Goal: Task Accomplishment & Management: Manage account settings

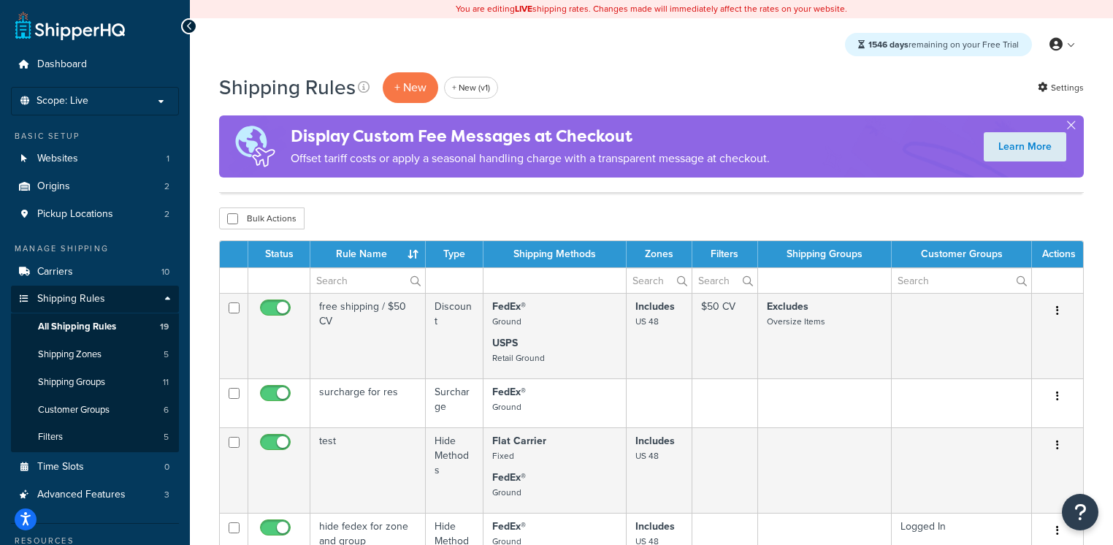
select select "100"
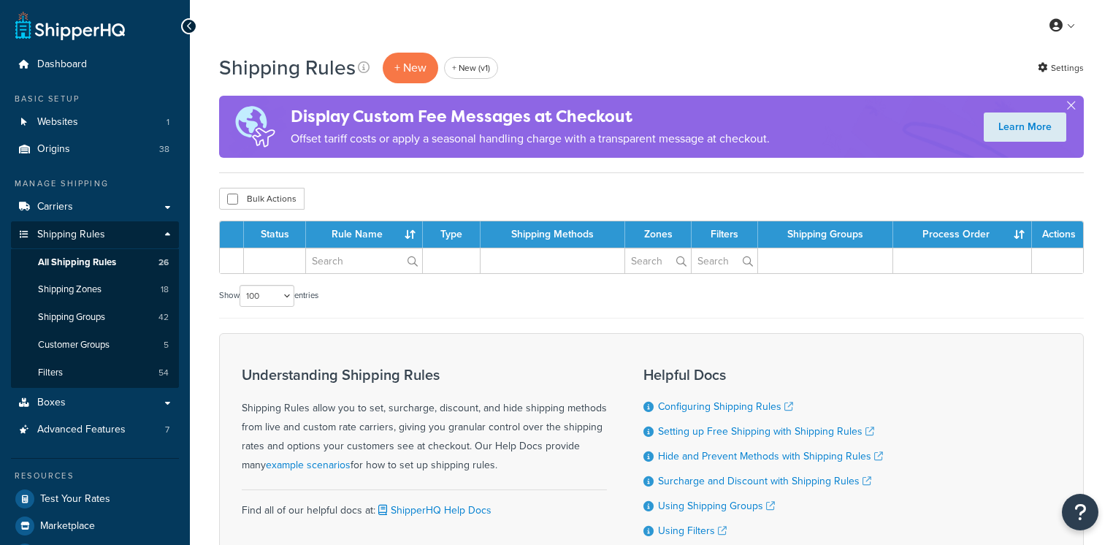
select select "100"
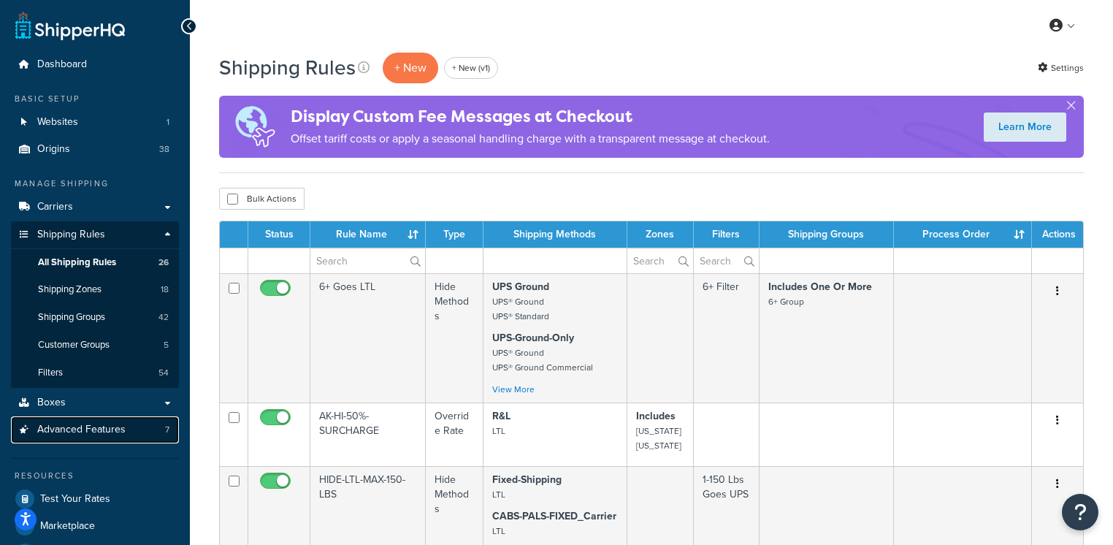
click at [114, 435] on span "Advanced Features" at bounding box center [81, 430] width 88 height 12
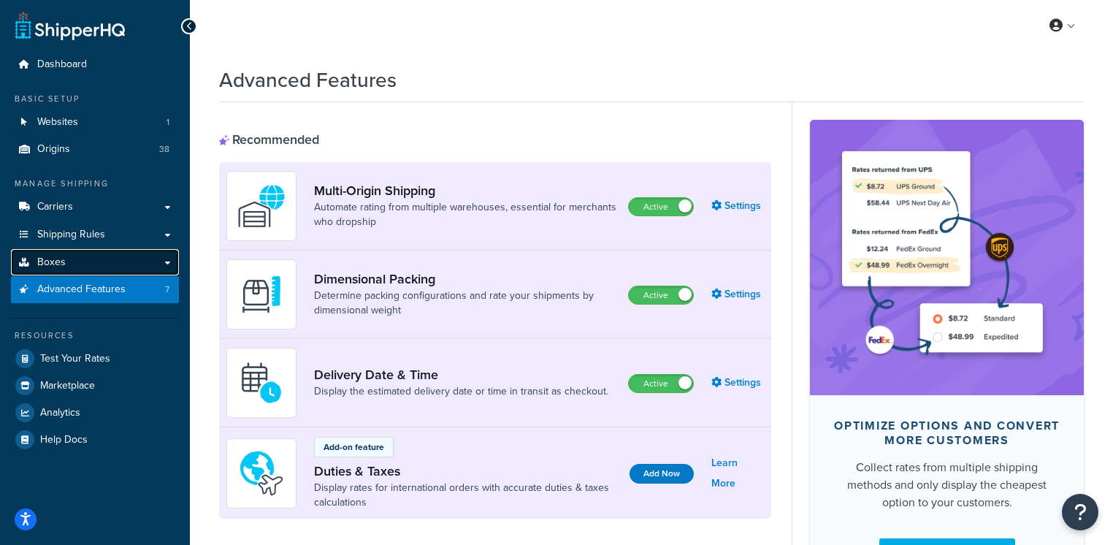
click at [104, 268] on link "Boxes" at bounding box center [95, 262] width 168 height 27
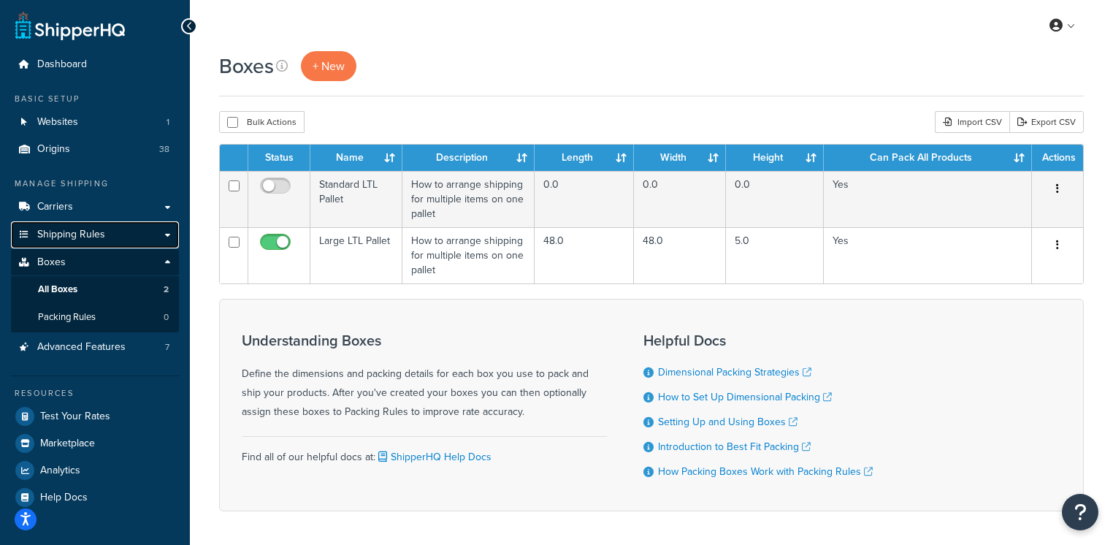
click at [115, 236] on link "Shipping Rules" at bounding box center [95, 234] width 168 height 27
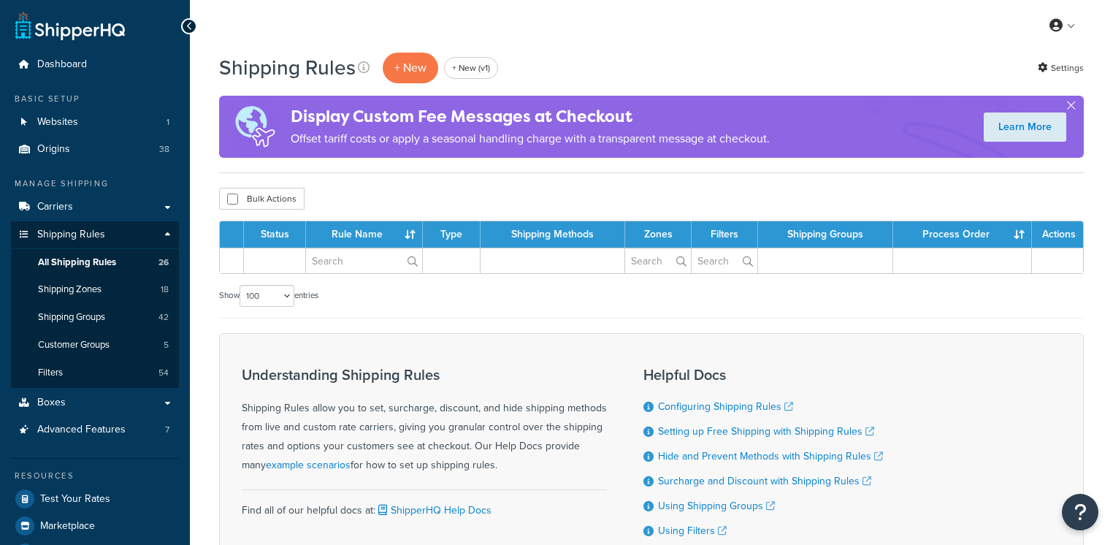
select select "100"
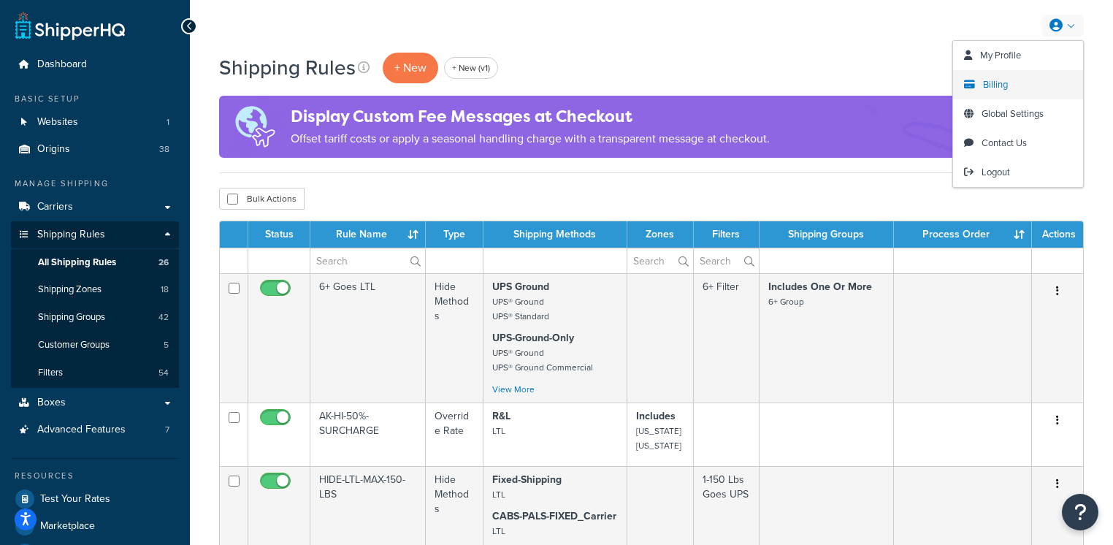
click at [983, 88] on span "Billing" at bounding box center [995, 84] width 25 height 14
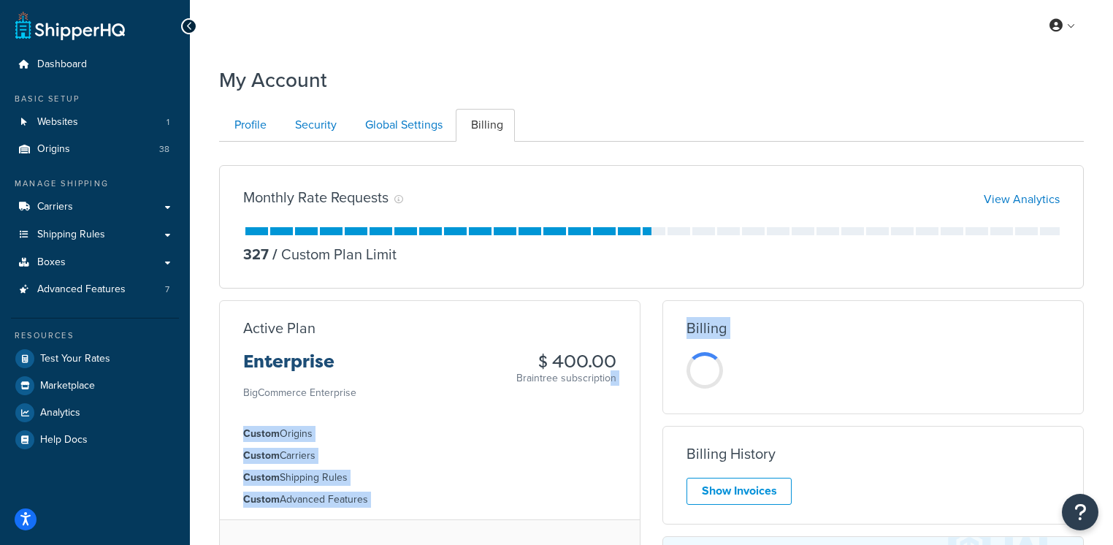
drag, startPoint x: 531, startPoint y: 373, endPoint x: 683, endPoint y: 435, distance: 163.9
click at [683, 435] on div "Monthly Rate Requests View Analytics 327 / Custom Plan Limit Active Plan Enterp…" at bounding box center [651, 418] width 887 height 530
drag, startPoint x: 525, startPoint y: 366, endPoint x: 844, endPoint y: 522, distance: 354.8
click at [844, 522] on div "Monthly Rate Requests View Analytics 327 / Custom Plan Limit Active Plan Enterp…" at bounding box center [651, 418] width 887 height 530
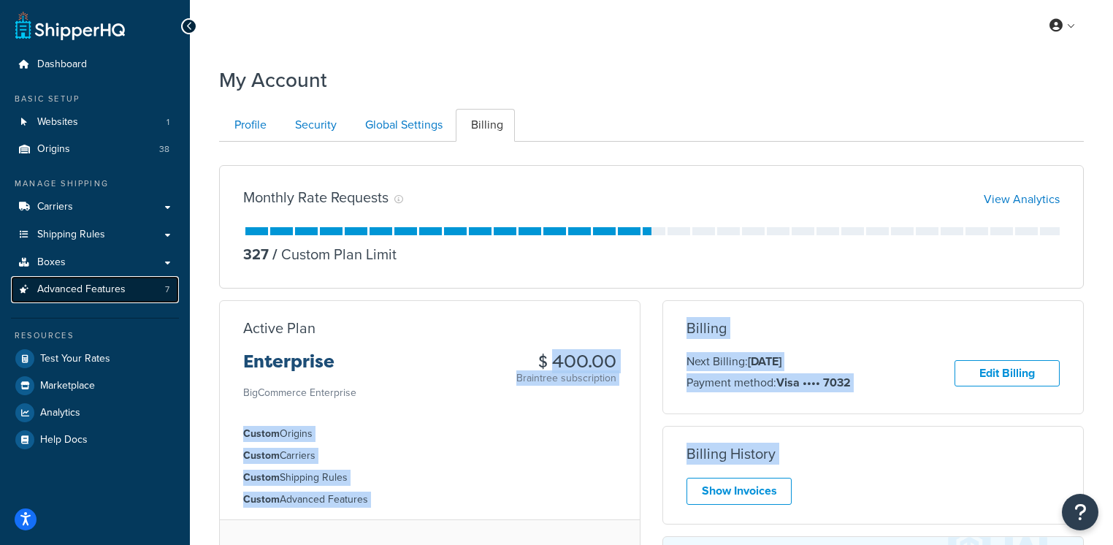
click at [116, 294] on span "Advanced Features" at bounding box center [81, 289] width 88 height 12
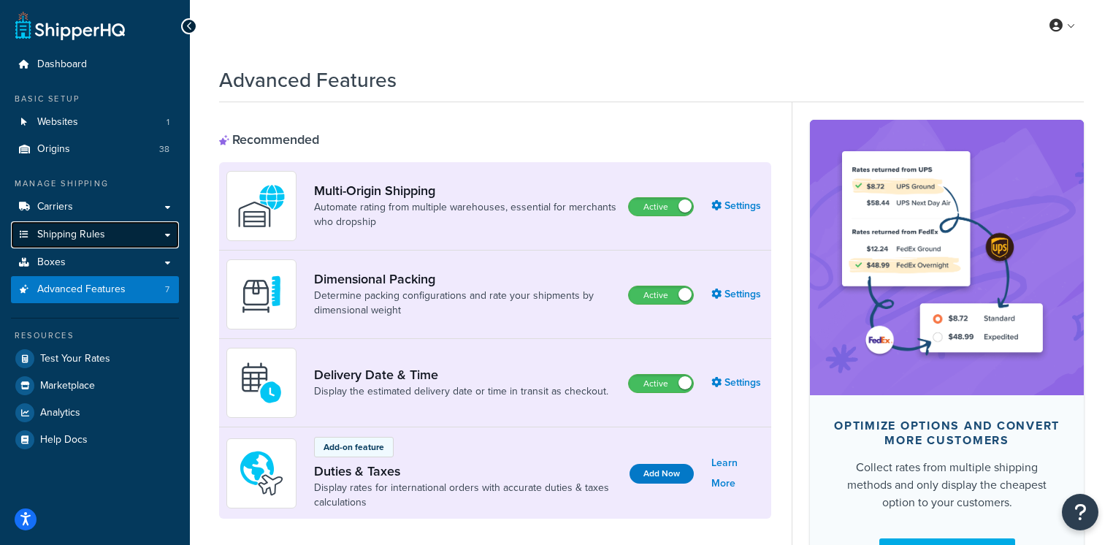
click at [108, 236] on link "Shipping Rules" at bounding box center [95, 234] width 168 height 27
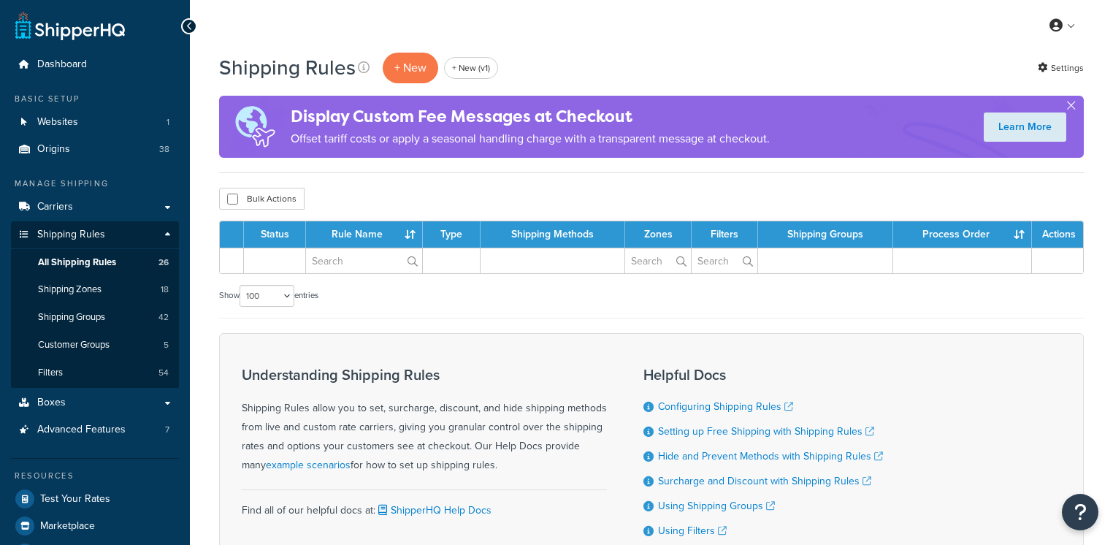
select select "100"
click at [88, 206] on link "Carriers" at bounding box center [95, 207] width 168 height 27
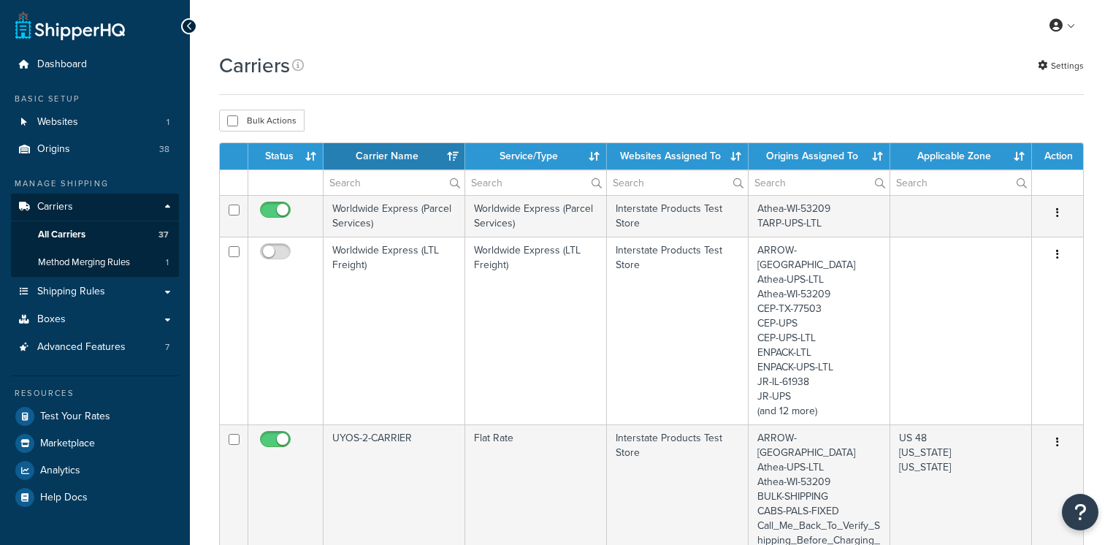
select select "15"
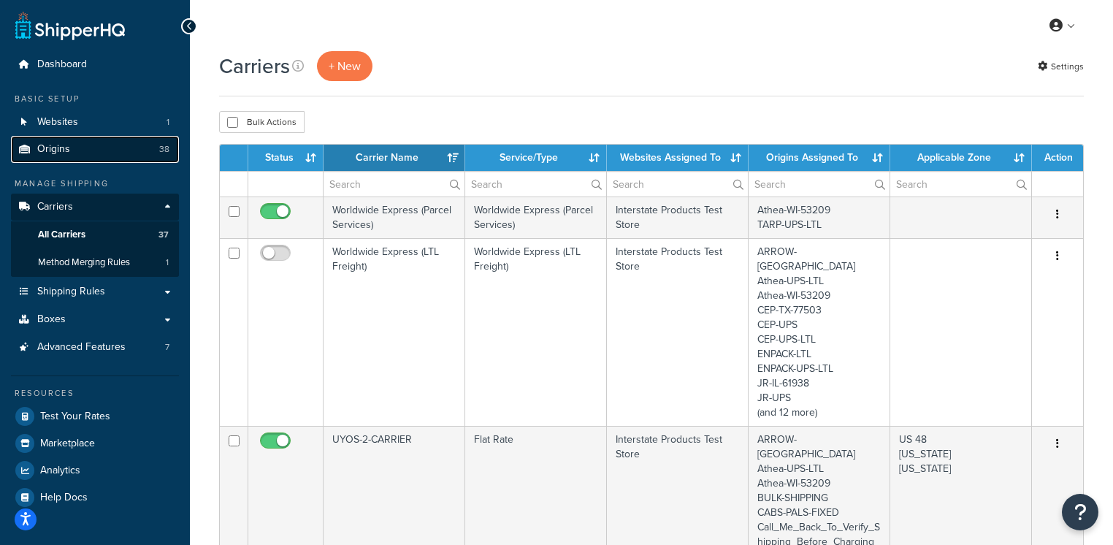
click at [103, 151] on link "Origins 38" at bounding box center [95, 149] width 168 height 27
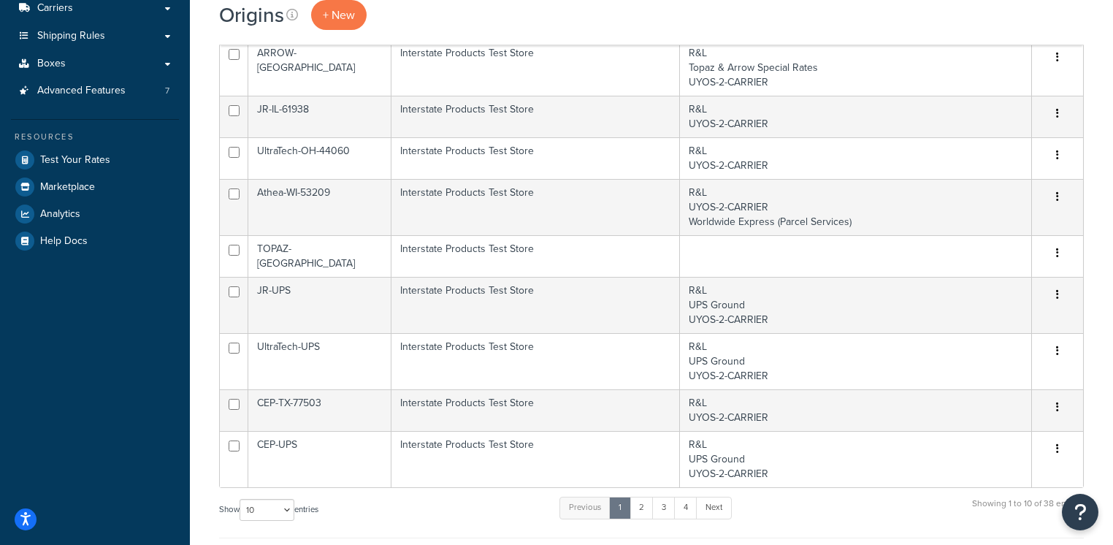
scroll to position [400, 0]
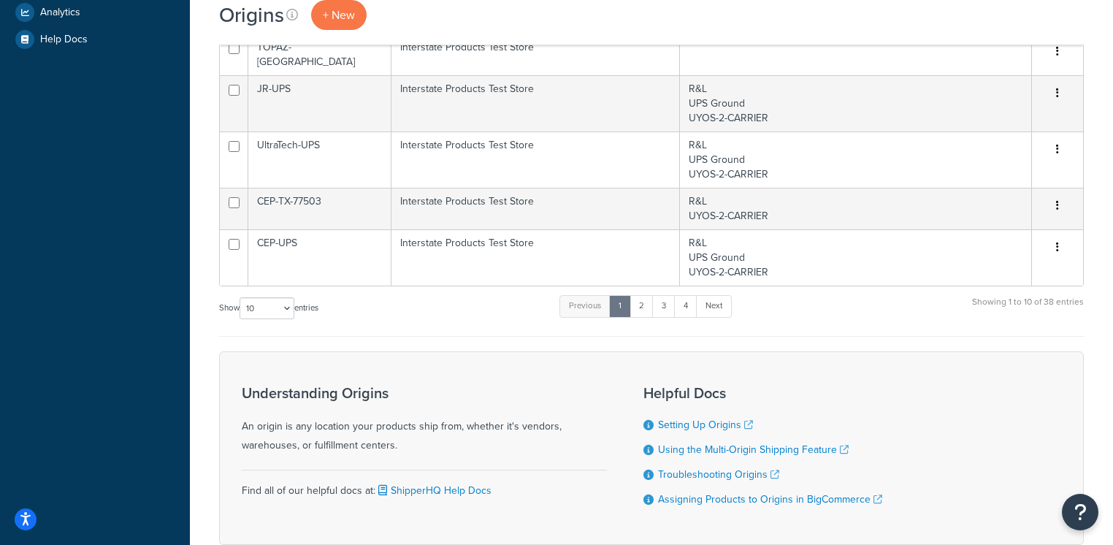
click at [298, 302] on label "Show 10 15 25 50 100 1000 entries" at bounding box center [268, 308] width 99 height 22
click at [294, 302] on select "10 15 25 50 100 1000" at bounding box center [267, 308] width 55 height 22
click at [292, 301] on select "10 15 25 50 100 1000" at bounding box center [267, 308] width 55 height 22
select select "1000"
click at [241, 297] on select "10 15 25 50 100 1000" at bounding box center [267, 308] width 55 height 22
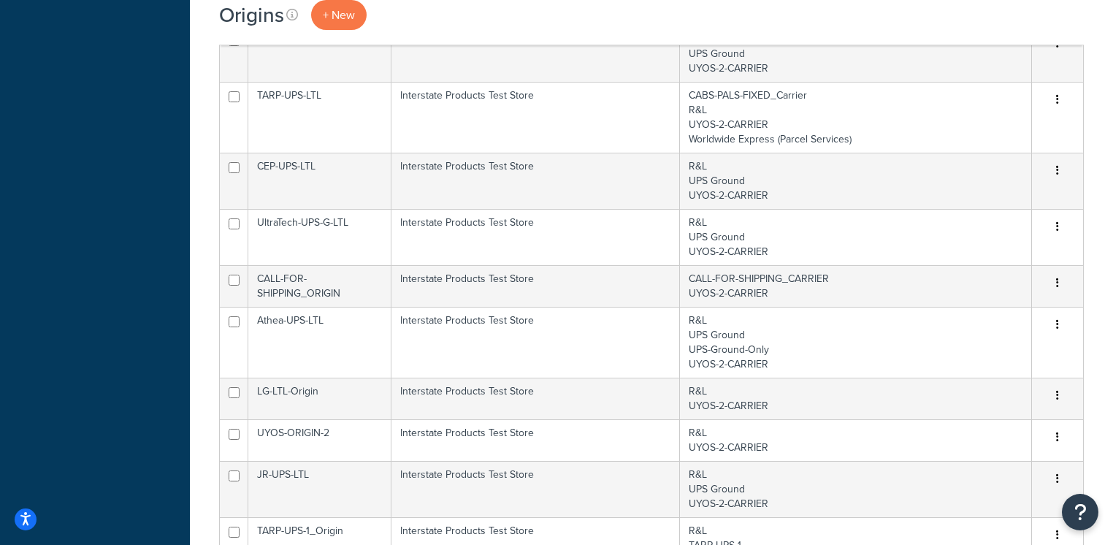
scroll to position [0, 0]
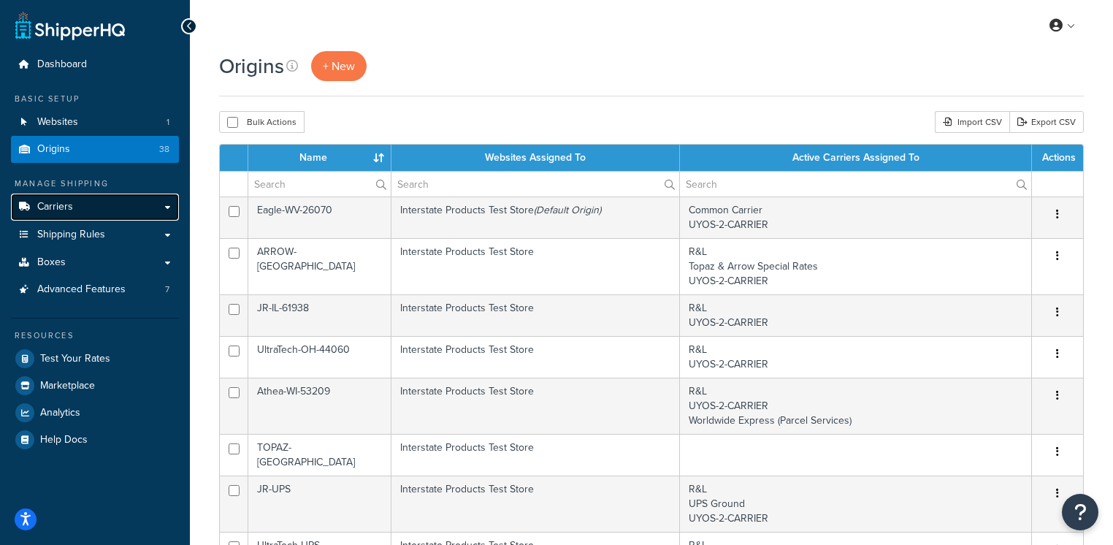
click at [94, 207] on link "Carriers" at bounding box center [95, 207] width 168 height 27
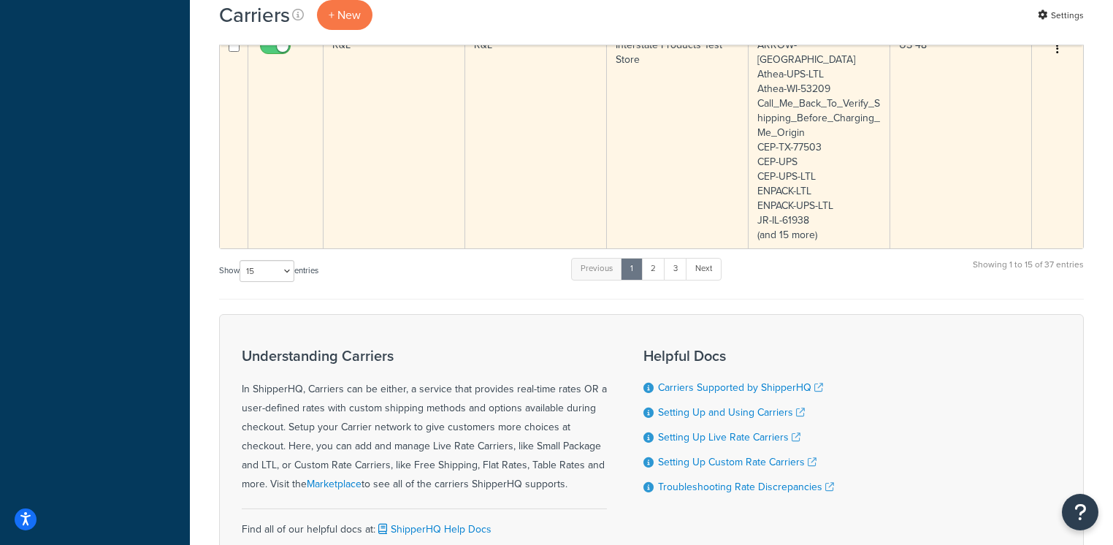
scroll to position [1264, 0]
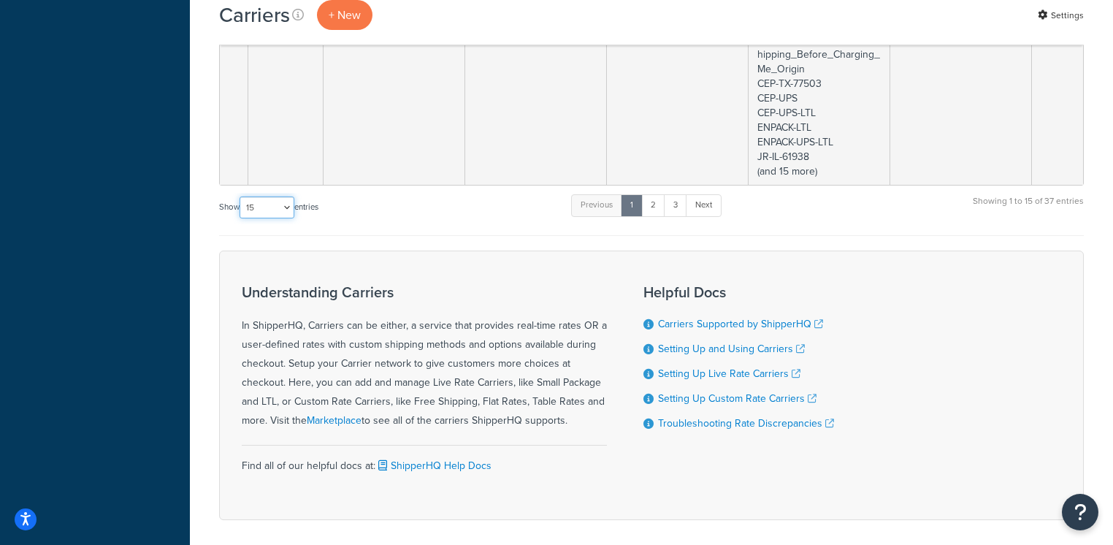
click at [262, 197] on select "10 15 25 50 100" at bounding box center [267, 208] width 55 height 22
select select "100"
click at [241, 218] on select "10 15 25 50 100" at bounding box center [267, 208] width 55 height 22
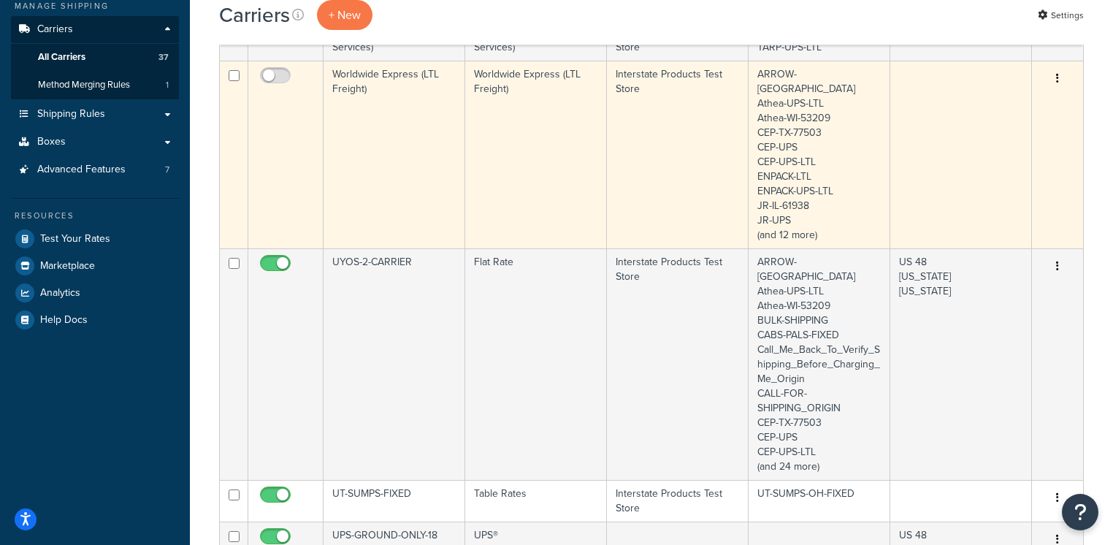
scroll to position [0, 0]
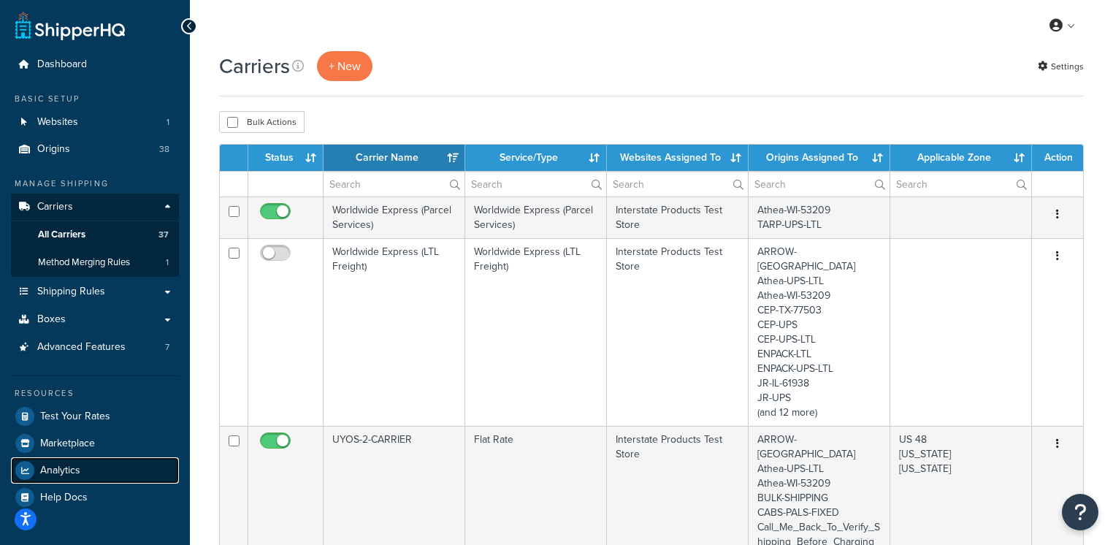
click at [91, 467] on link "Analytics" at bounding box center [95, 470] width 168 height 26
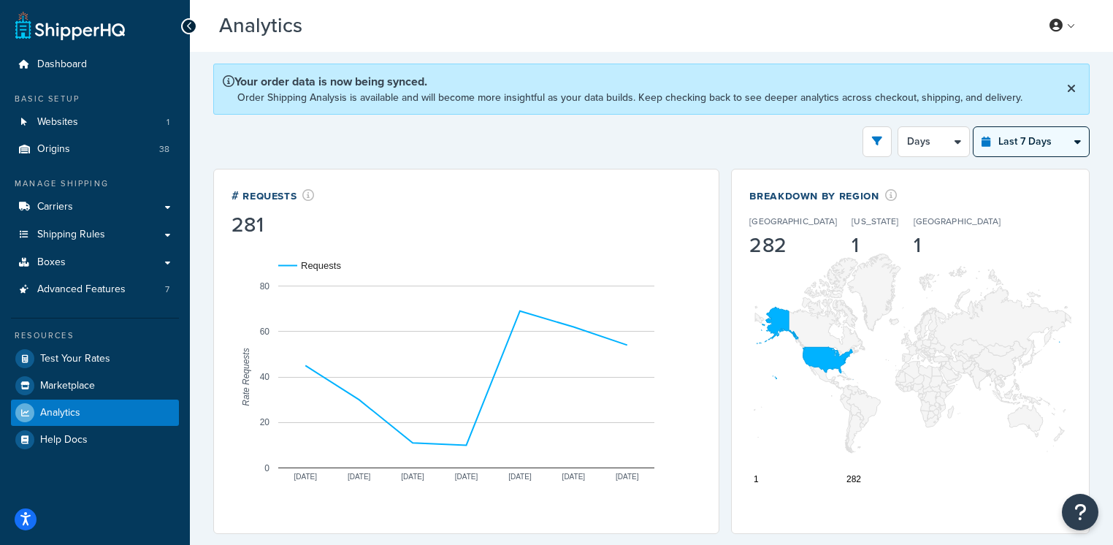
click at [1029, 146] on select "Last 24 Hours Last 7 Days Last 30 Days Last 3 Months Last 6 Months Last 12 Mont…" at bounding box center [1031, 141] width 115 height 29
select select "last_year"
click at [974, 127] on select "Last 24 Hours Last 7 Days Last 30 Days Last 3 Months Last 6 Months Last 12 Mont…" at bounding box center [1031, 141] width 115 height 29
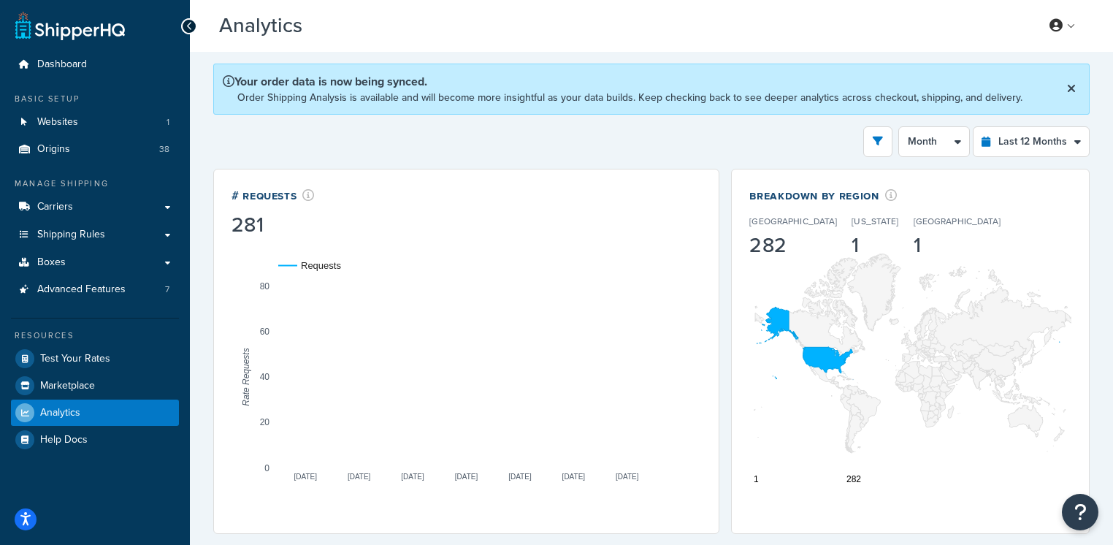
select select "1M"
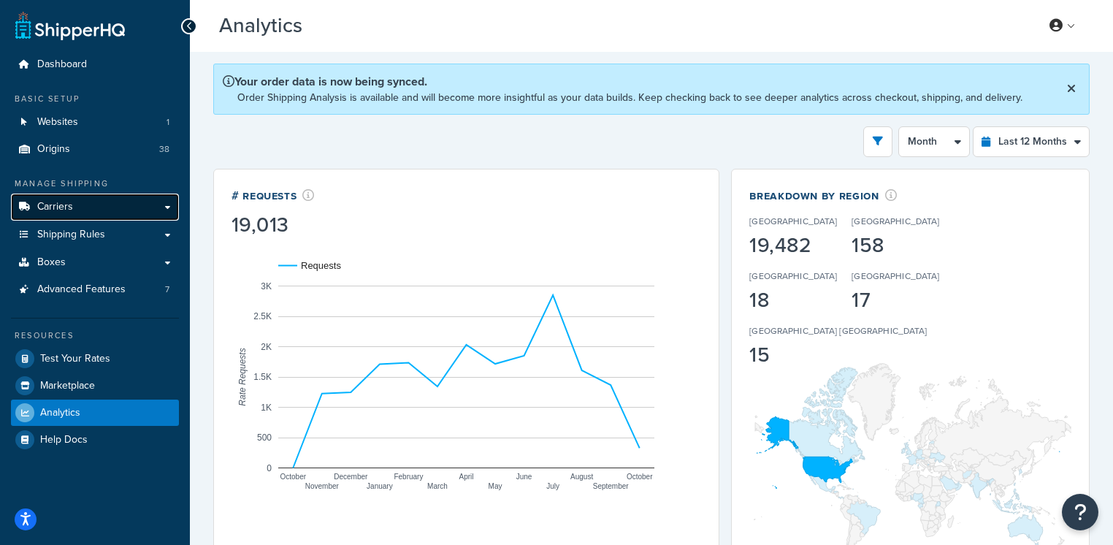
click at [103, 202] on link "Carriers" at bounding box center [95, 207] width 168 height 27
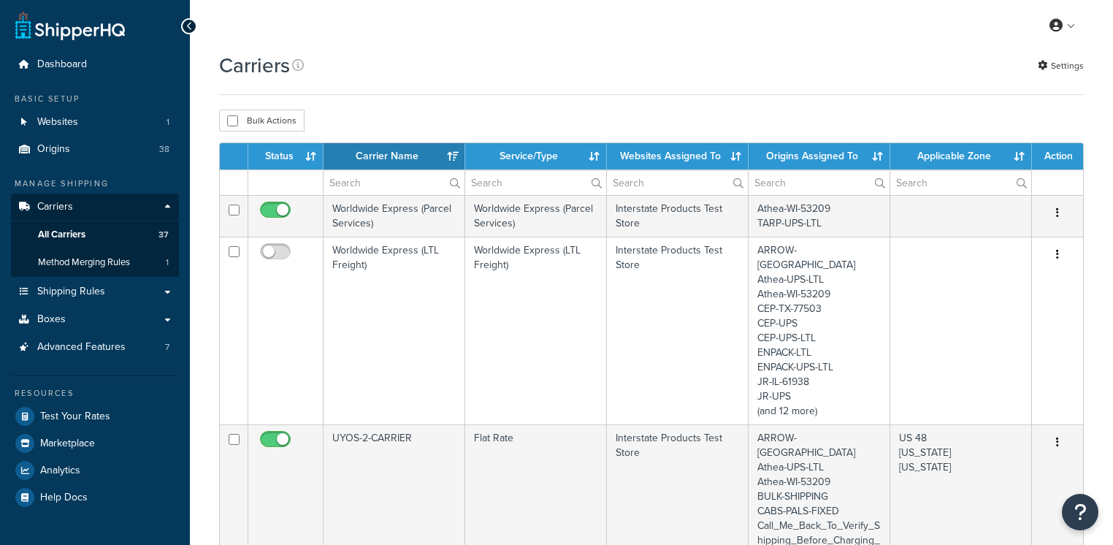
select select "15"
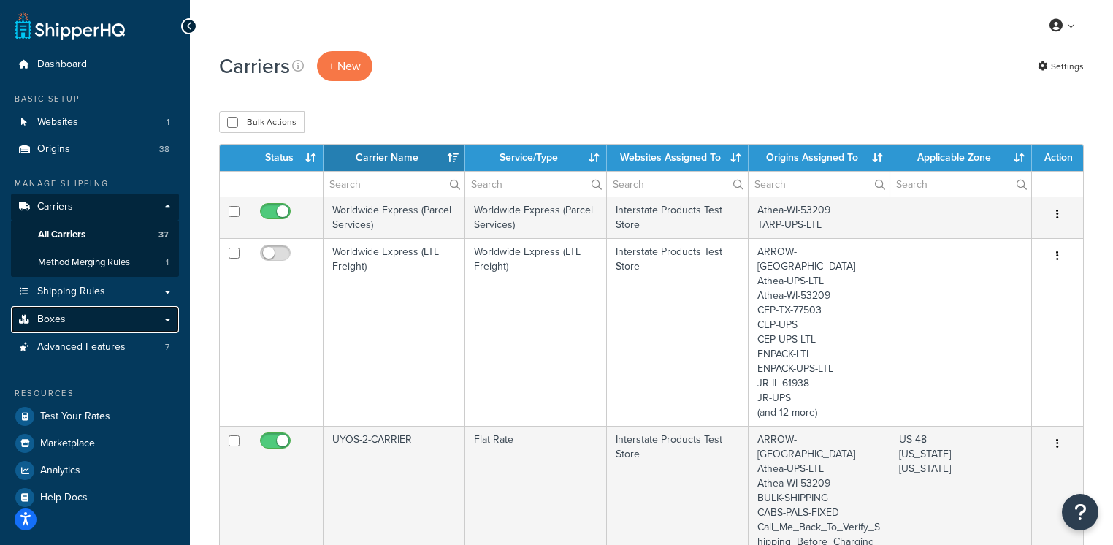
click at [70, 320] on link "Boxes" at bounding box center [95, 319] width 168 height 27
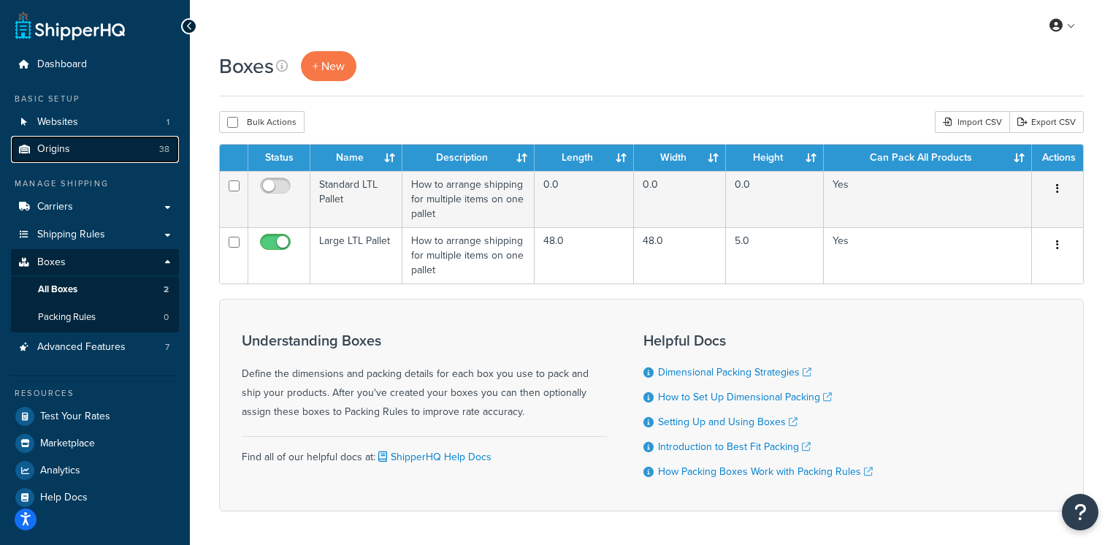
click at [73, 150] on link "Origins 38" at bounding box center [95, 149] width 168 height 27
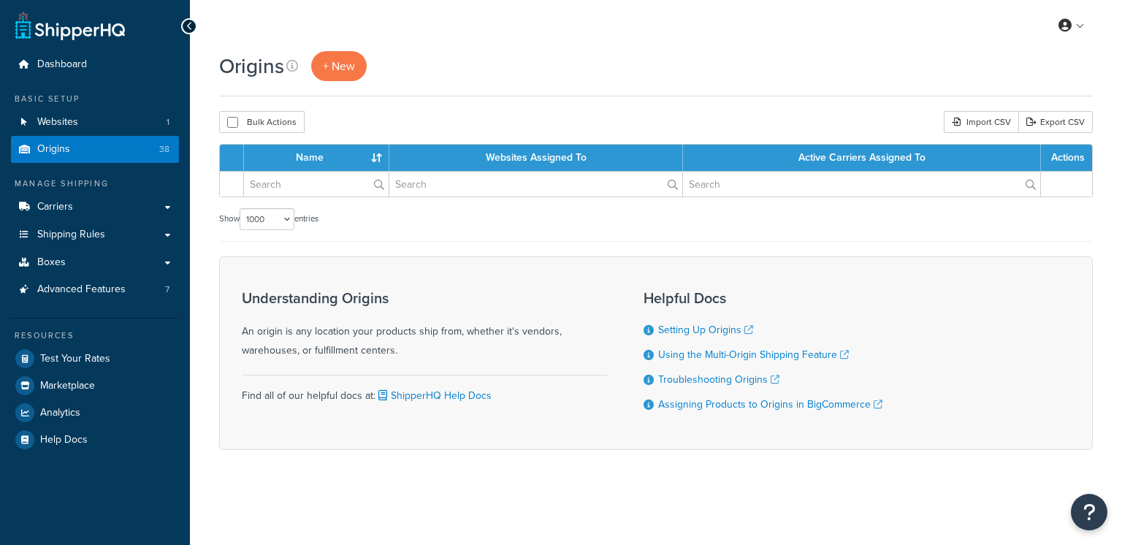
select select "1000"
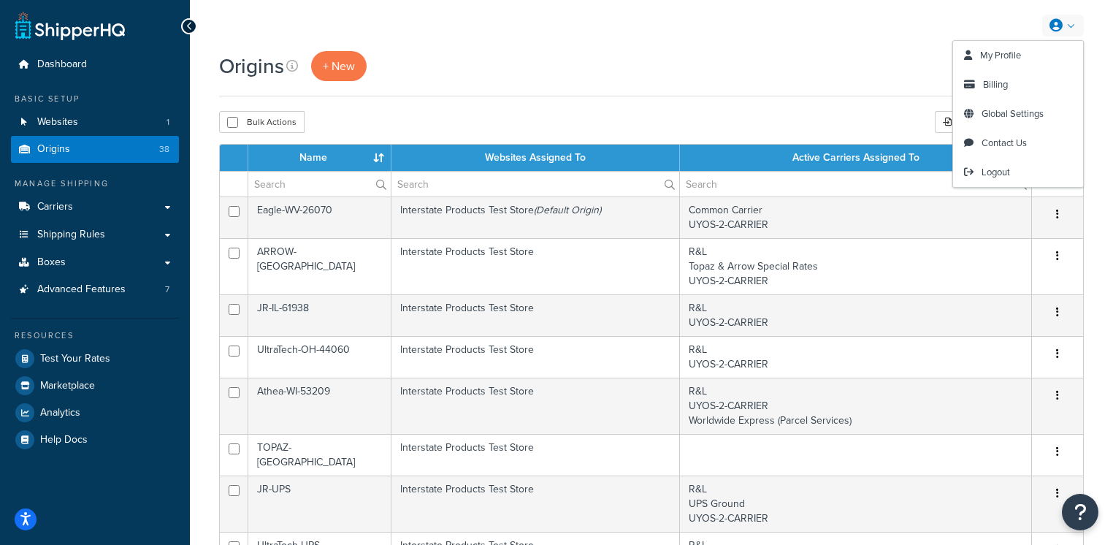
drag, startPoint x: 802, startPoint y: 121, endPoint x: 844, endPoint y: 126, distance: 42.7
click at [802, 121] on div "Bulk Actions Duplicate [GEOGRAPHIC_DATA] Import CSV Export CSV" at bounding box center [651, 122] width 865 height 22
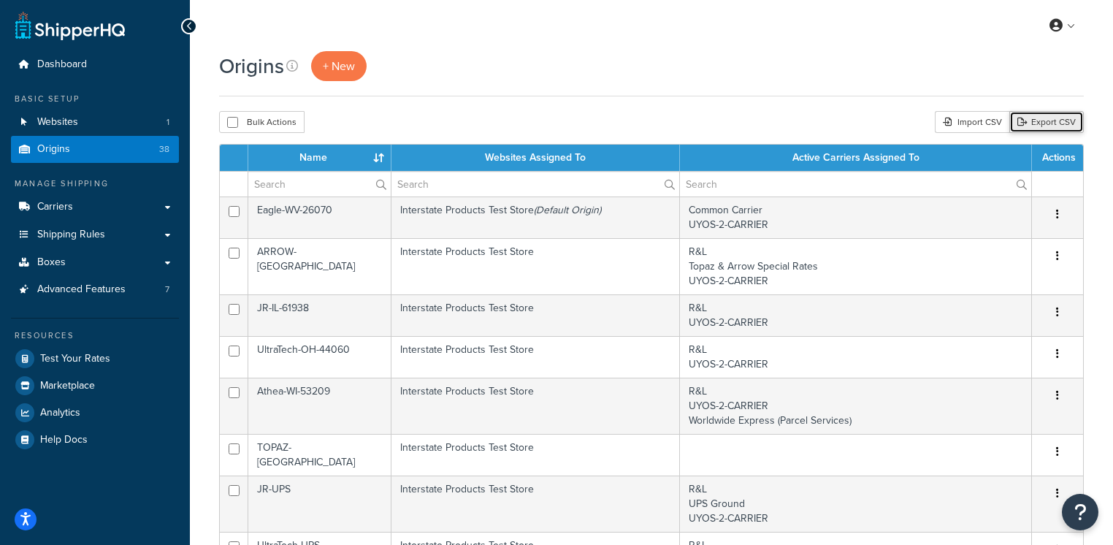
click at [1042, 127] on link "Export CSV" at bounding box center [1047, 122] width 75 height 22
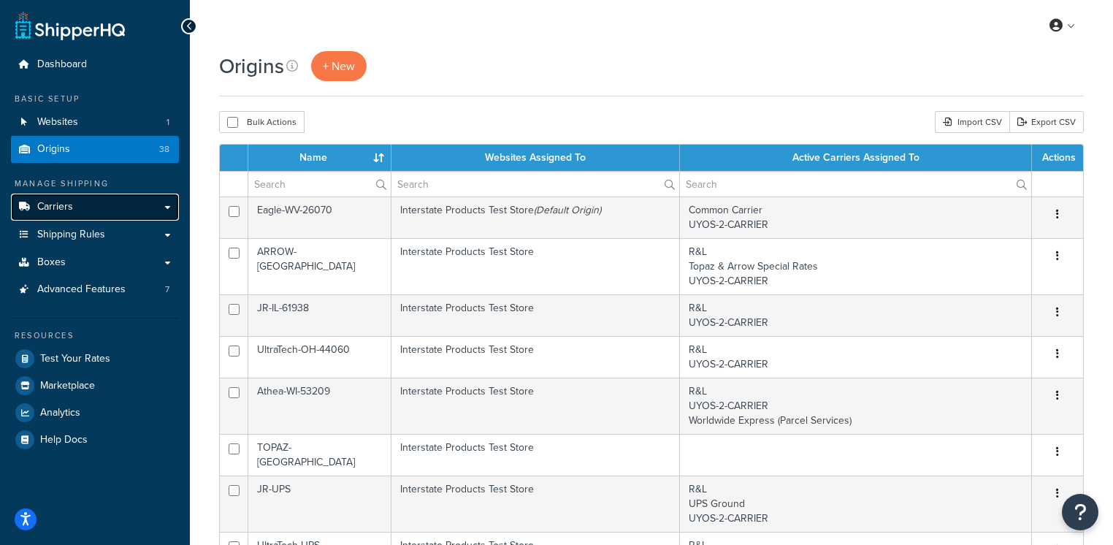
click at [113, 215] on link "Carriers" at bounding box center [95, 207] width 168 height 27
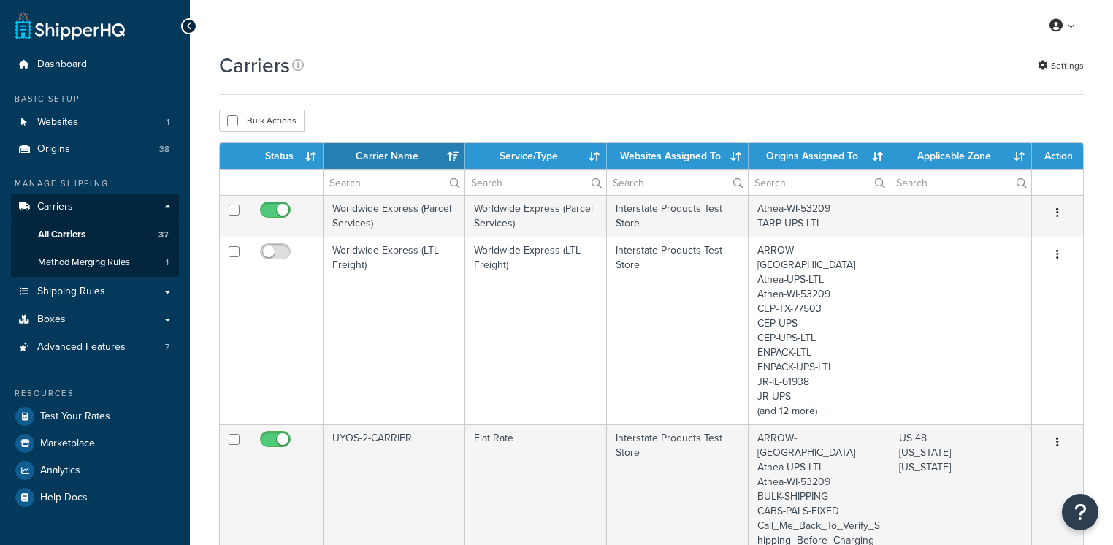
select select "15"
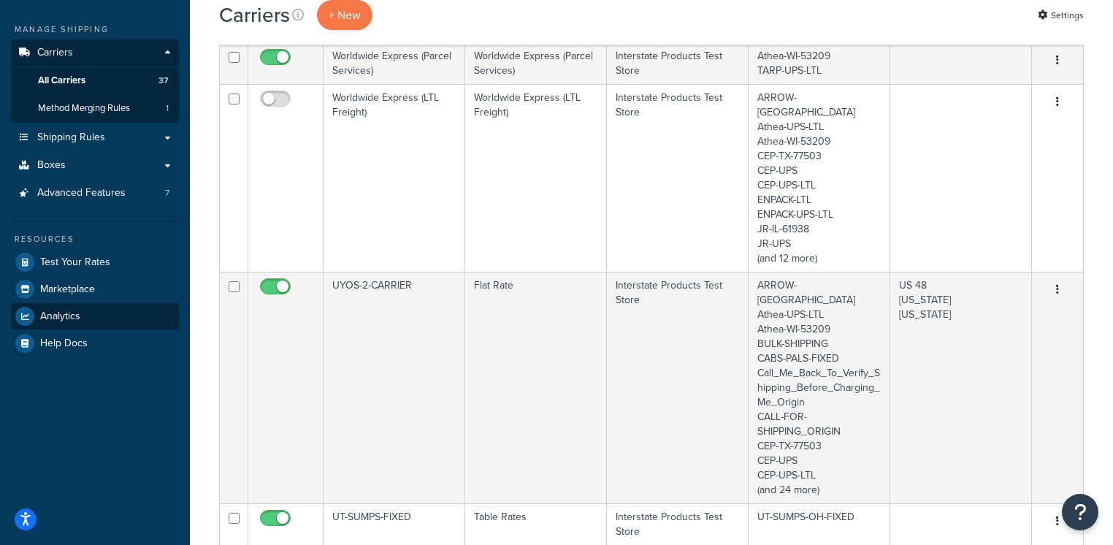
scroll to position [153, 0]
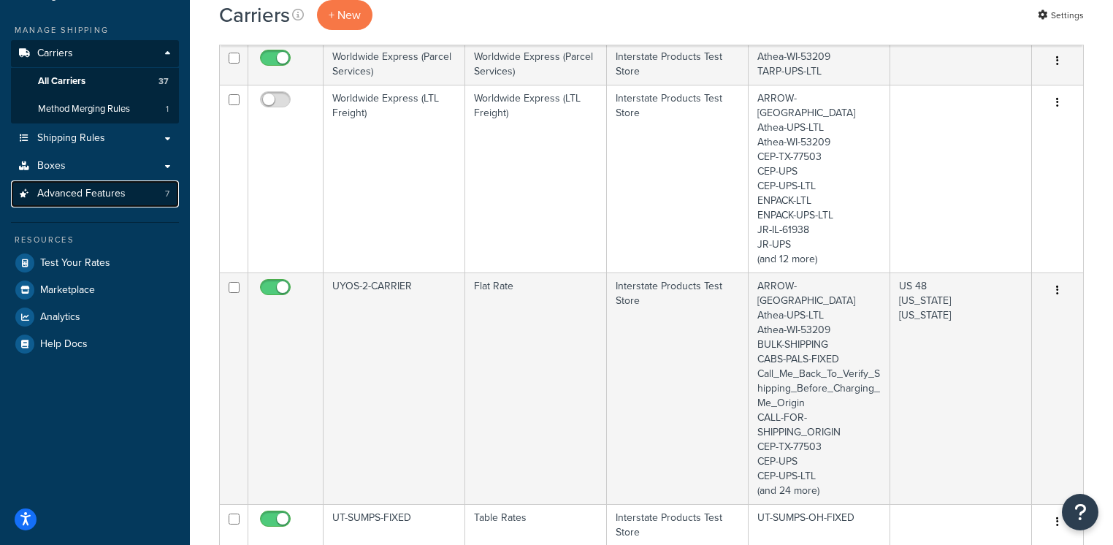
click at [118, 193] on span "Advanced Features" at bounding box center [81, 194] width 88 height 12
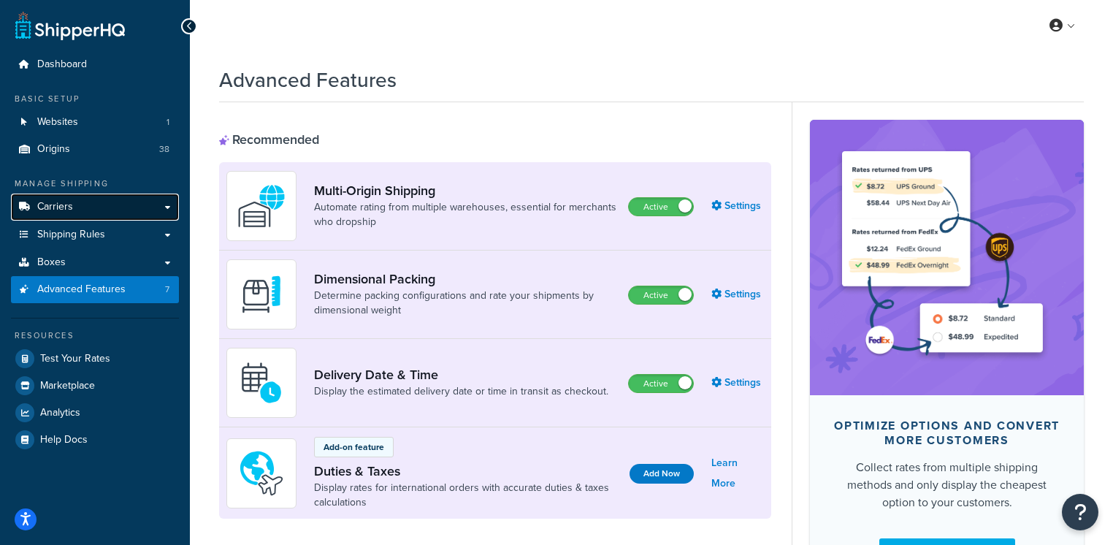
click at [96, 206] on link "Carriers" at bounding box center [95, 207] width 168 height 27
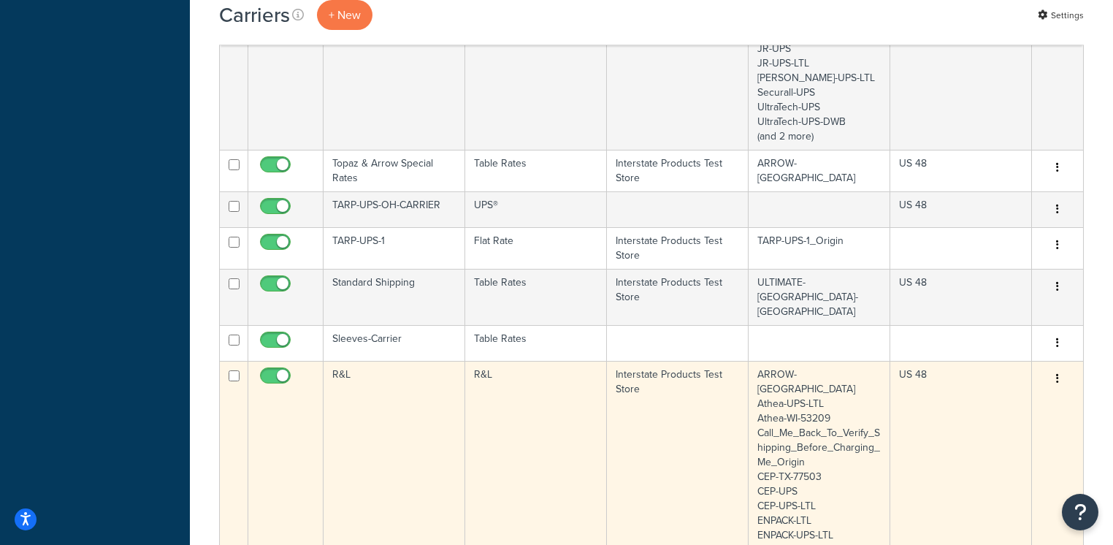
scroll to position [1026, 0]
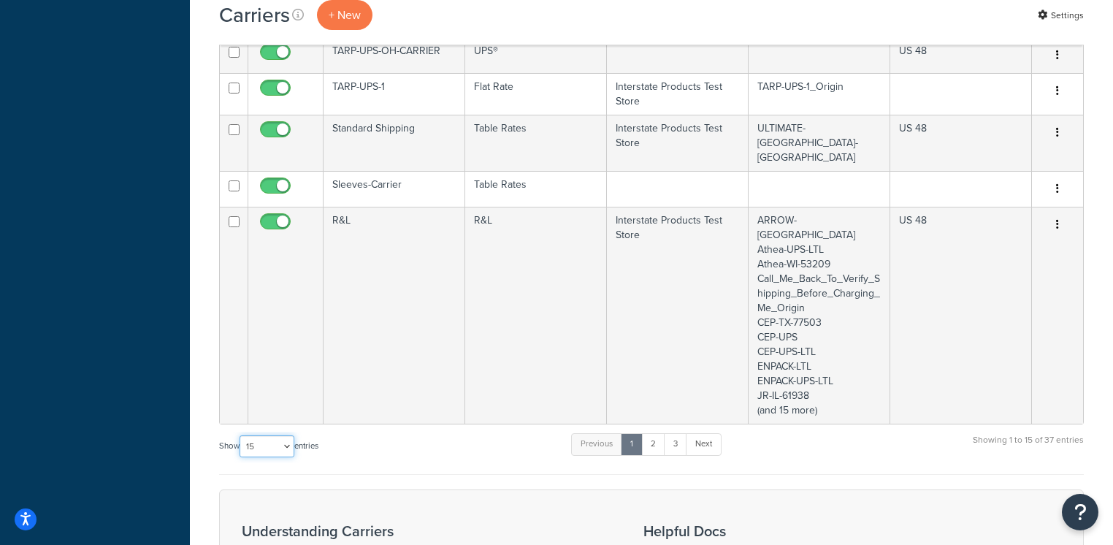
click at [264, 435] on select "10 15 25 50 100" at bounding box center [267, 446] width 55 height 22
select select "100"
click at [241, 457] on select "10 15 25 50 100" at bounding box center [267, 446] width 55 height 22
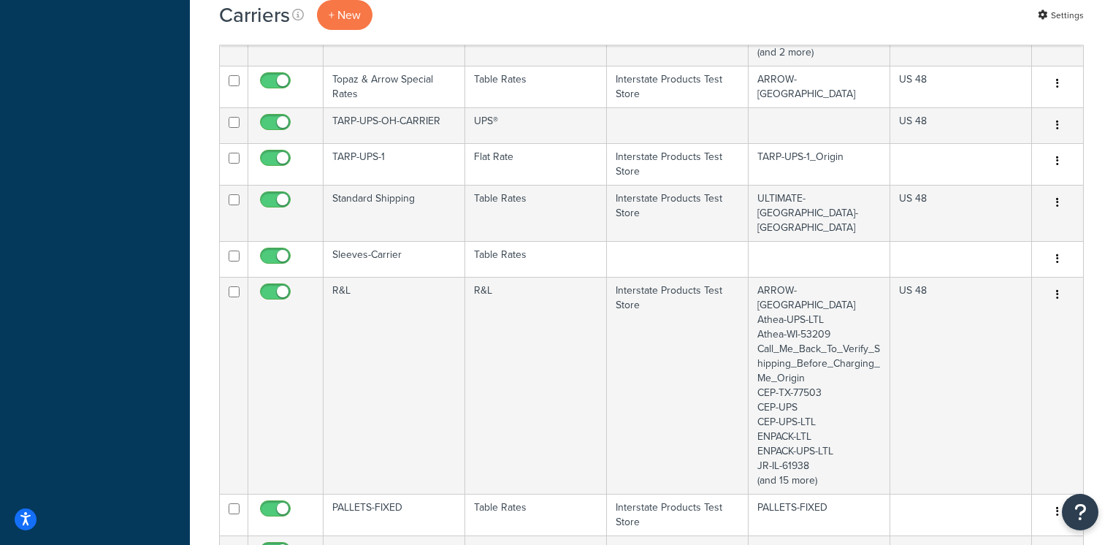
scroll to position [0, 0]
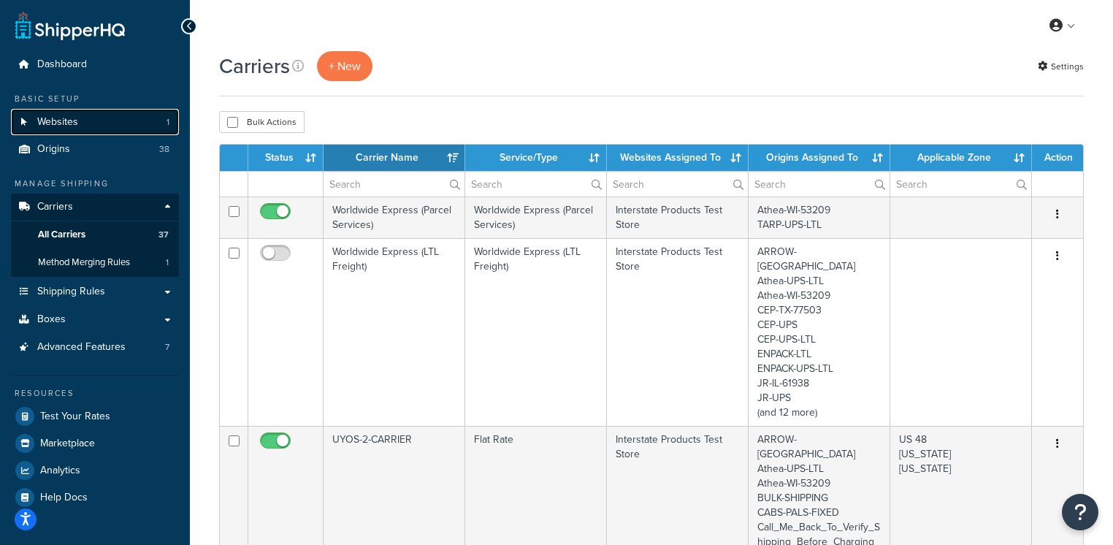
click at [61, 126] on span "Websites" at bounding box center [57, 122] width 41 height 12
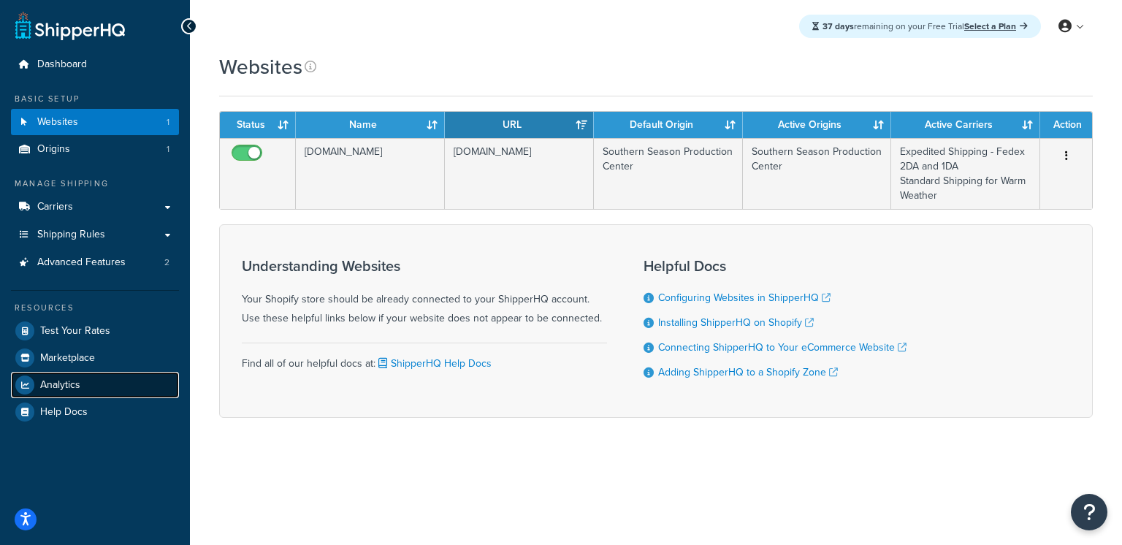
click at [81, 383] on link "Analytics" at bounding box center [95, 385] width 168 height 26
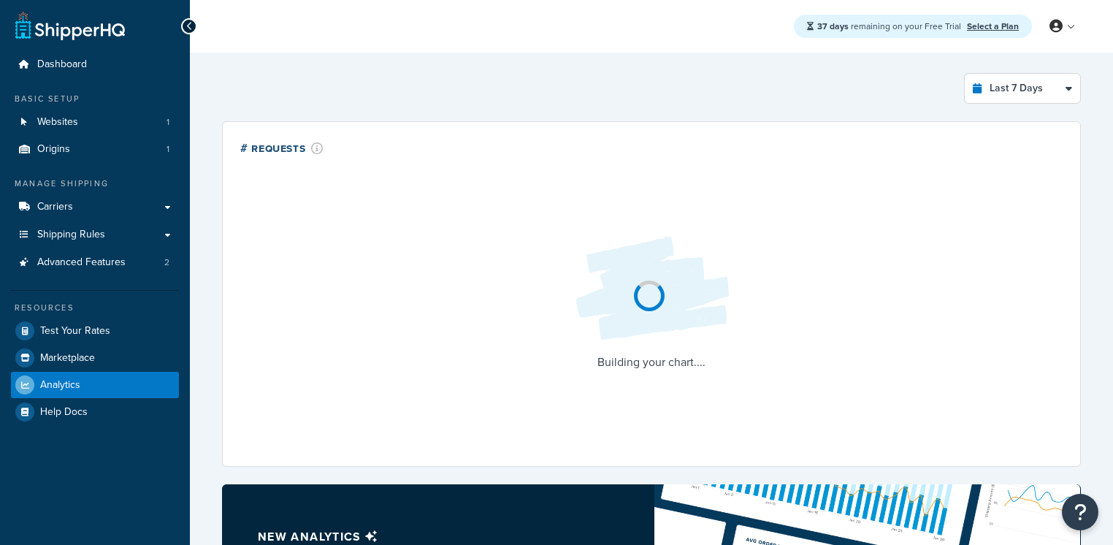
select select "last_7_days"
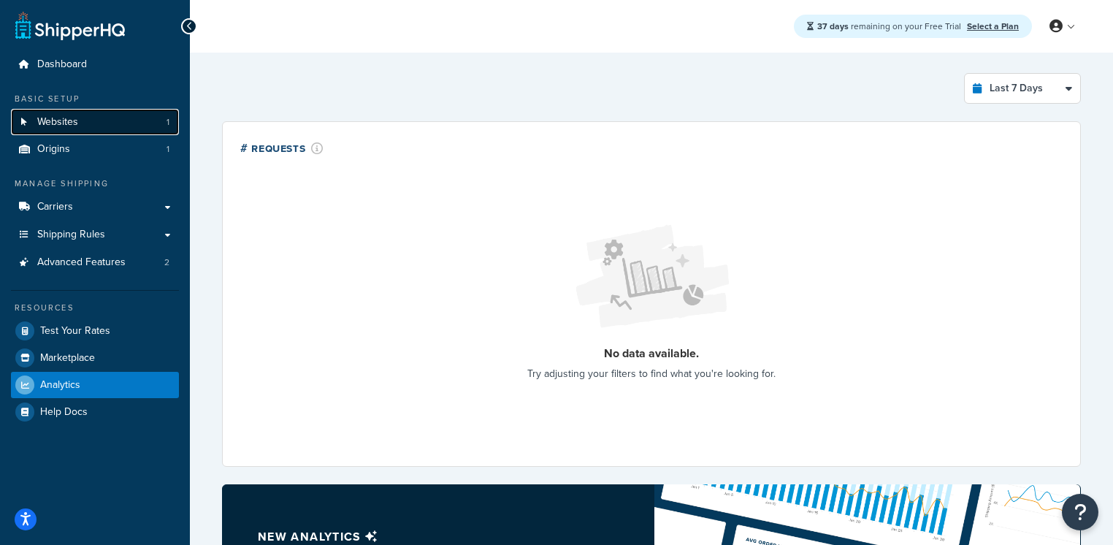
click at [74, 126] on span "Websites" at bounding box center [57, 122] width 41 height 12
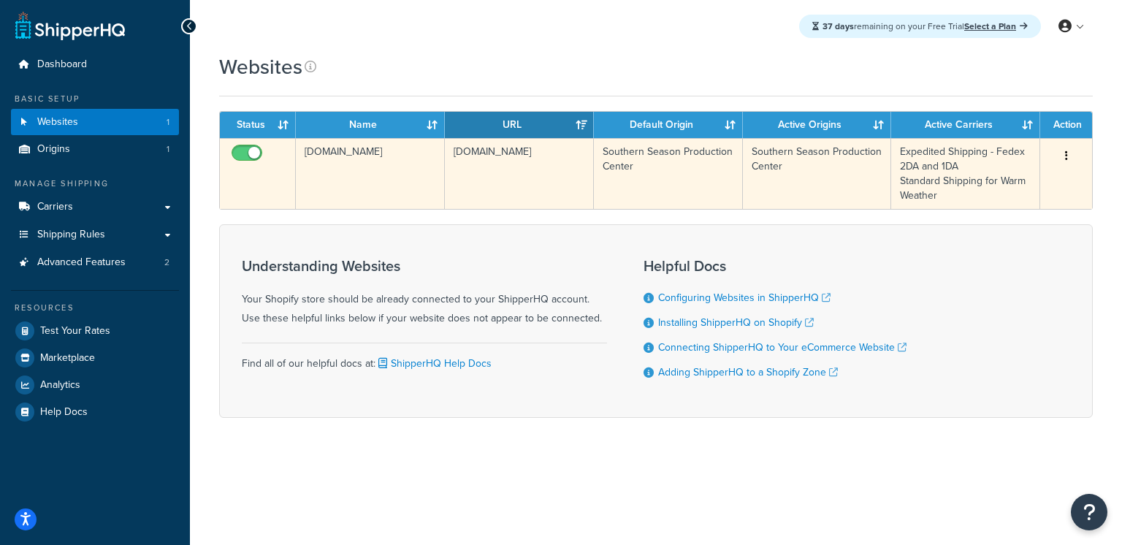
click at [375, 169] on td "[DOMAIN_NAME]" at bounding box center [370, 173] width 149 height 71
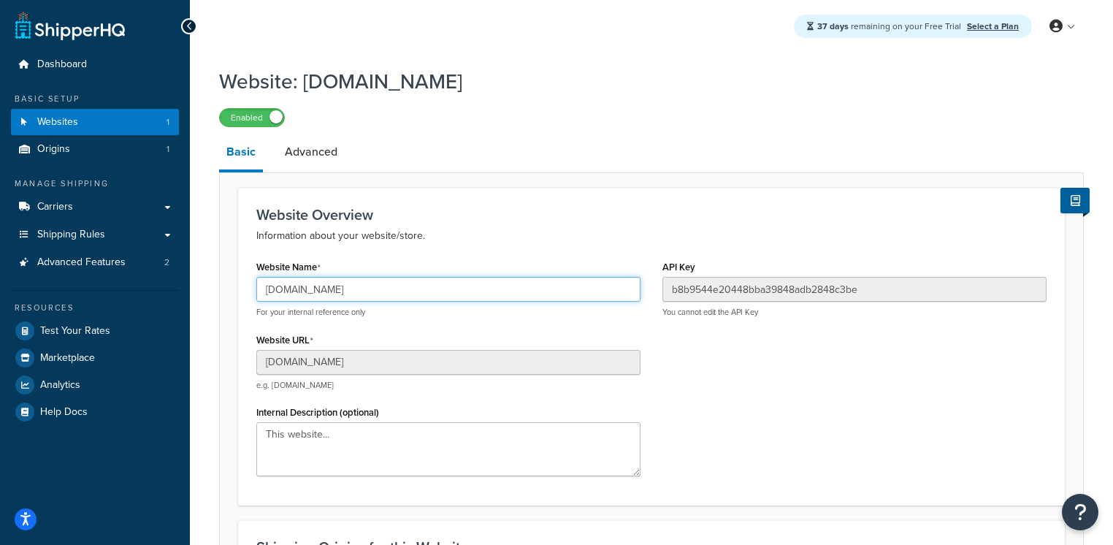
drag, startPoint x: 350, startPoint y: 290, endPoint x: 256, endPoint y: 291, distance: 93.5
click at [256, 291] on input "southernseason.myshopify.com" at bounding box center [448, 289] width 384 height 25
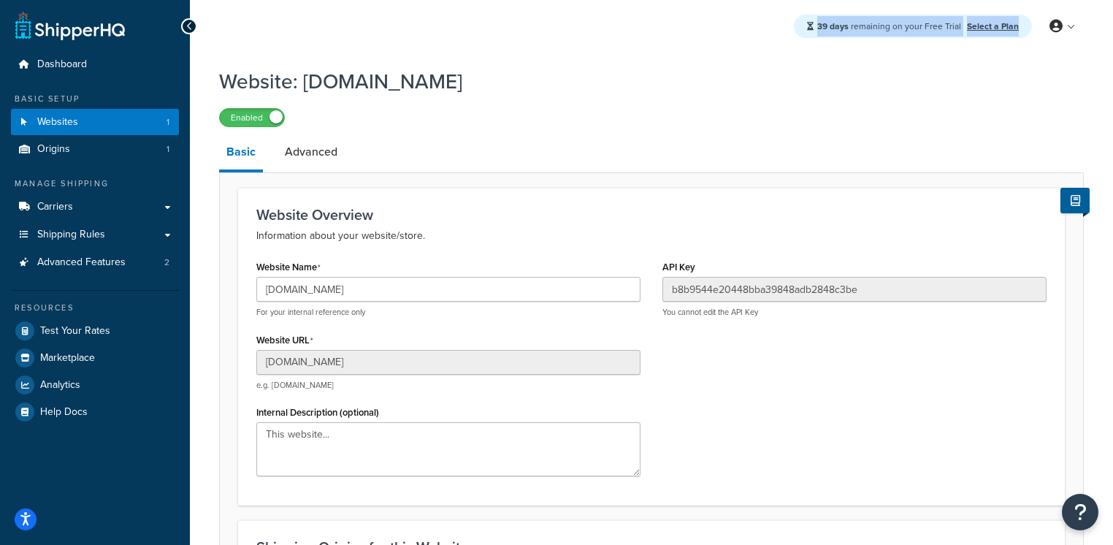
drag, startPoint x: 791, startPoint y: 15, endPoint x: 1047, endPoint y: 49, distance: 257.9
click at [1045, 47] on div "39 days remaining on your Free Trial Select a Plan My Profile Billing Global Se…" at bounding box center [651, 26] width 923 height 53
click at [950, 72] on h1 "Website: [DOMAIN_NAME]" at bounding box center [642, 81] width 847 height 28
